Goal: Transaction & Acquisition: Purchase product/service

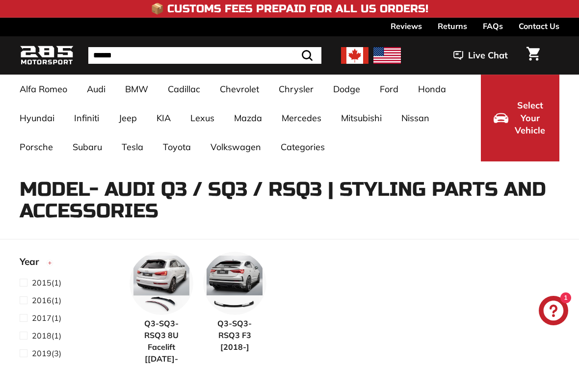
select select "**********"
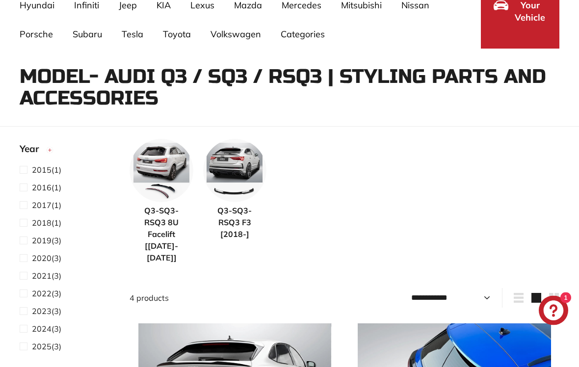
scroll to position [116, 0]
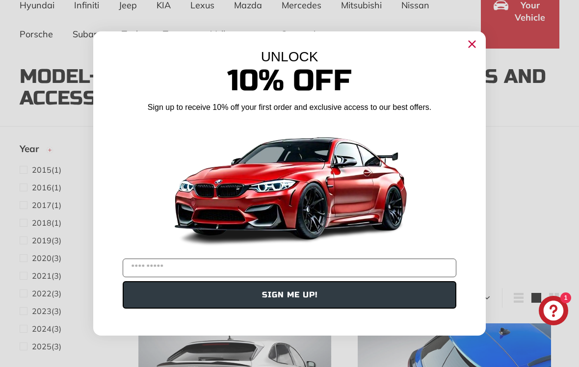
click at [479, 51] on circle "Close dialog" at bounding box center [472, 44] width 15 height 15
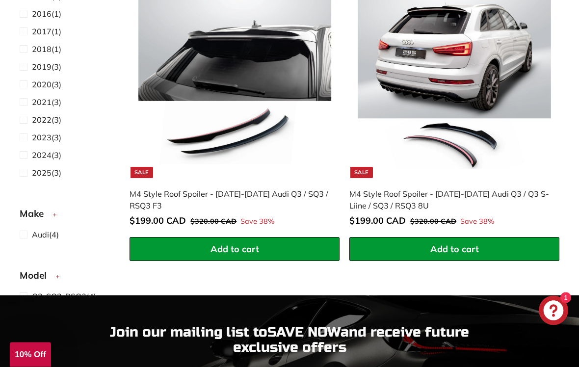
scroll to position [779, 0]
click at [253, 126] on img at bounding box center [234, 81] width 193 height 193
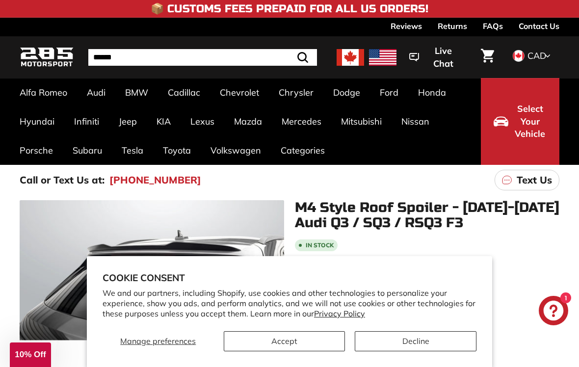
click at [289, 352] on button "Accept" at bounding box center [285, 341] width 122 height 20
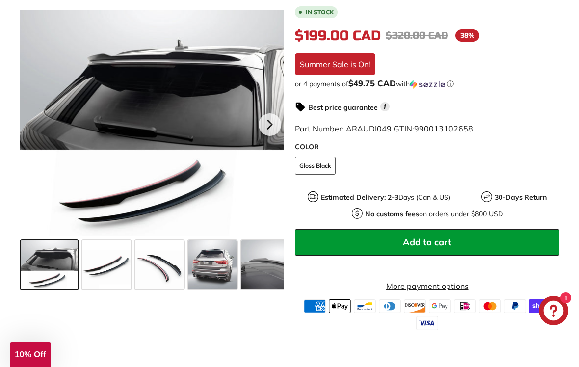
scroll to position [230, 0]
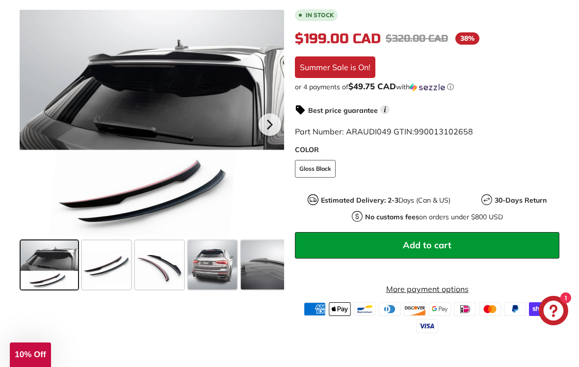
click at [345, 243] on button "Add to cart" at bounding box center [427, 245] width 265 height 27
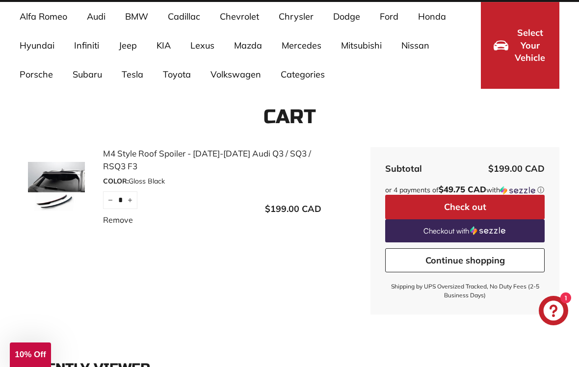
scroll to position [75, 0]
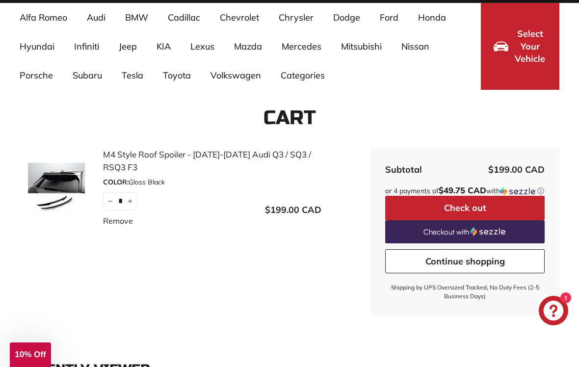
click at [504, 217] on button "Check out" at bounding box center [465, 208] width 160 height 25
